Goal: Check status: Check status

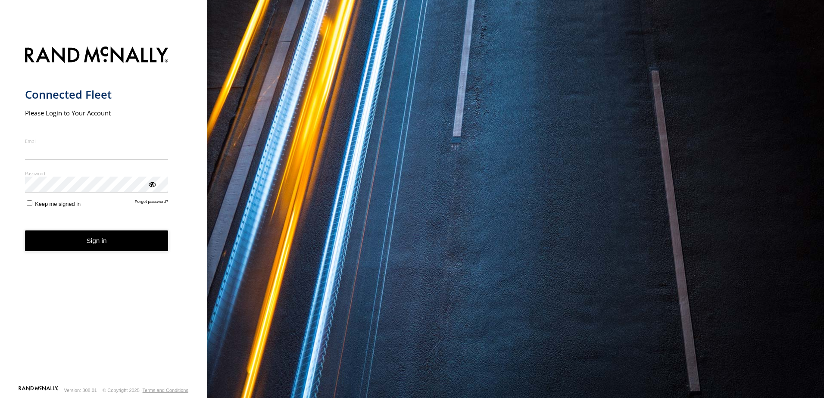
click at [168, 149] on nordpass-icon "main" at bounding box center [168, 151] width 0 height 7
click at [0, 398] on nordpass-autofill-portal at bounding box center [0, 398] width 0 height 0
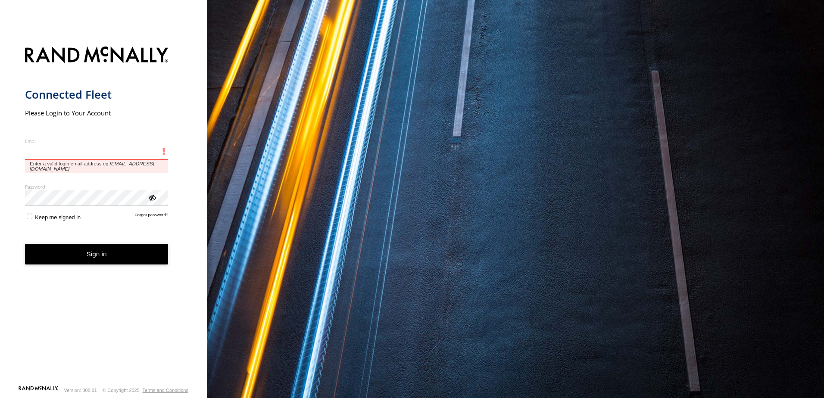
type input "**********"
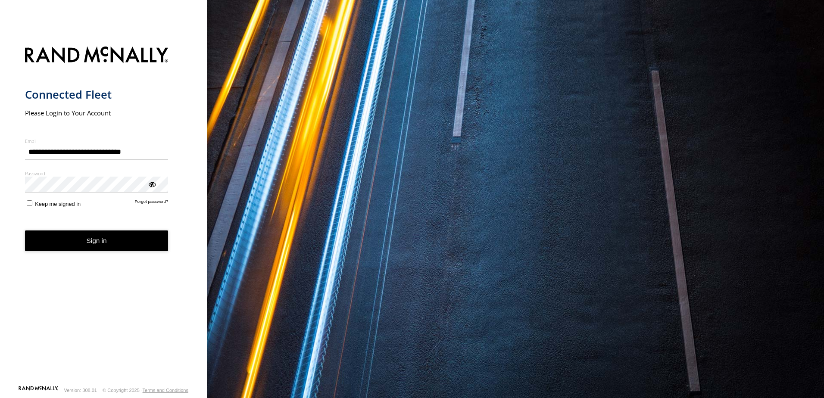
click at [111, 242] on button "Sign in" at bounding box center [96, 240] width 143 height 21
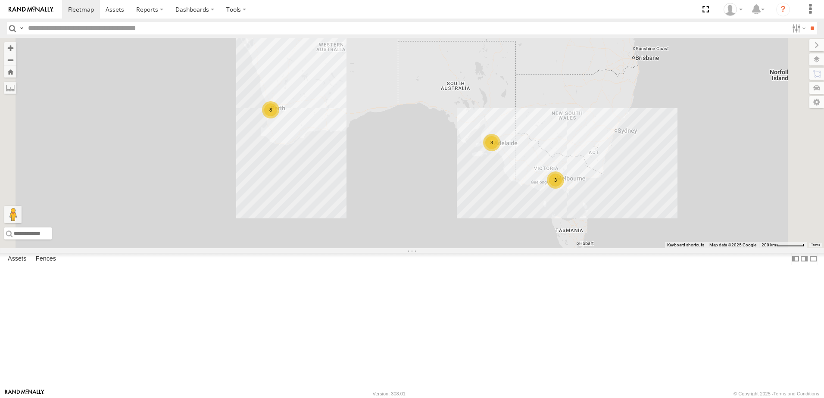
click at [0, 0] on div "All Assets" at bounding box center [0, 0] width 0 height 0
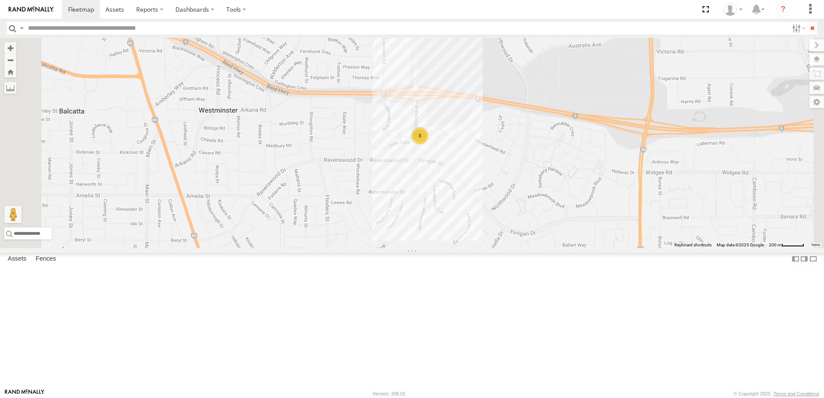
click at [428, 144] on div "3" at bounding box center [419, 135] width 17 height 17
